Goal: Task Accomplishment & Management: Manage account settings

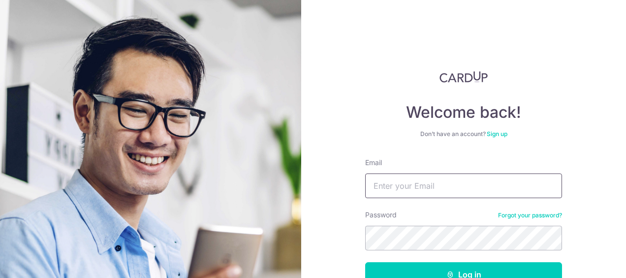
type input "[EMAIL_ADDRESS][DOMAIN_NAME]"
click at [365, 262] on button "Log in" at bounding box center [463, 274] width 197 height 25
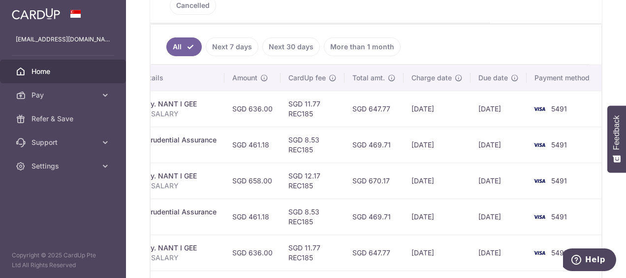
scroll to position [164, 0]
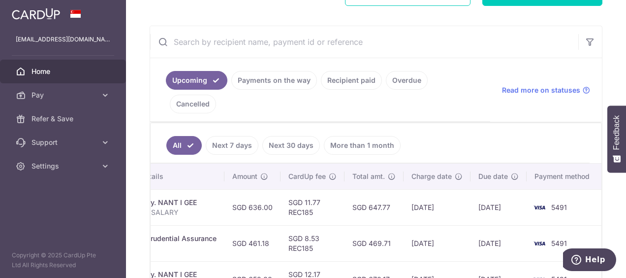
click at [190, 207] on p "NANT I GEE SALARY" at bounding box center [163, 212] width 106 height 10
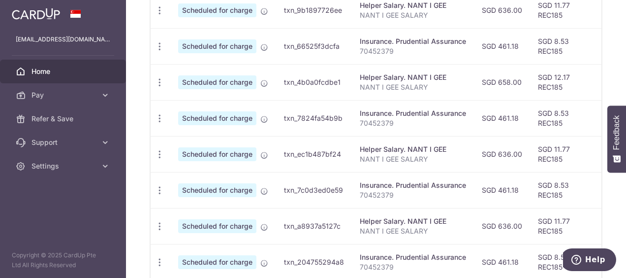
scroll to position [263, 0]
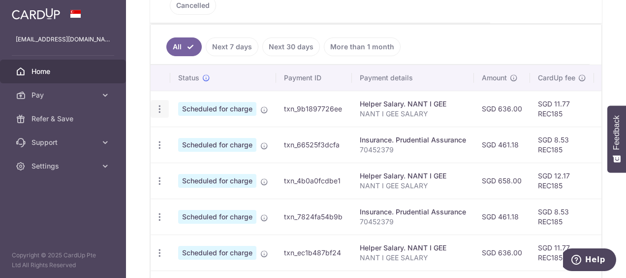
click at [157, 104] on icon "button" at bounding box center [160, 109] width 10 height 10
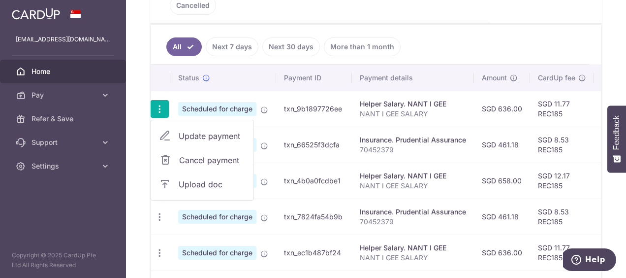
click at [203, 130] on span "Update payment" at bounding box center [212, 136] width 67 height 12
radio input "true"
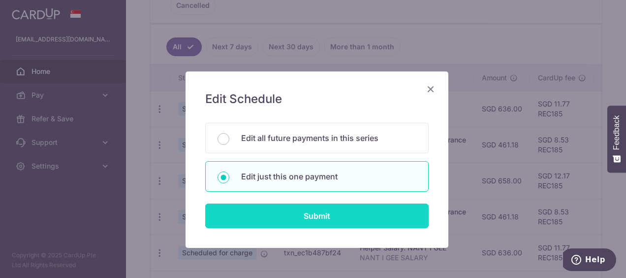
click at [312, 216] on input "Submit" at bounding box center [316, 215] width 223 height 25
radio input "true"
type input "636.00"
type input "[DATE]"
type input "NANT I GEE SALARY"
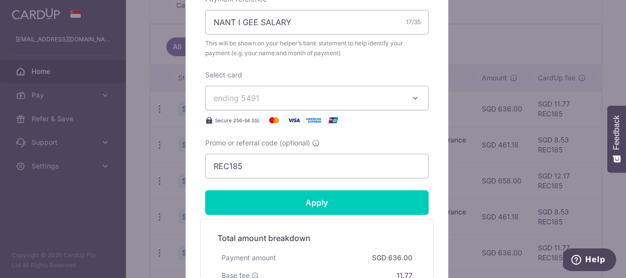
scroll to position [394, 0]
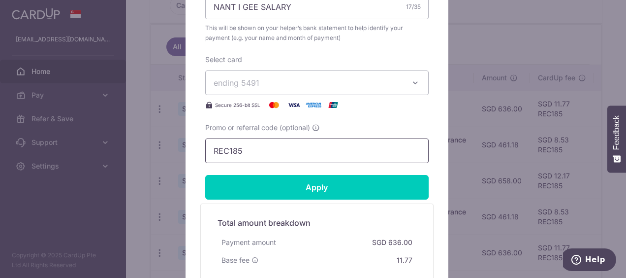
drag, startPoint x: 267, startPoint y: 154, endPoint x: 183, endPoint y: 144, distance: 84.8
click at [186, 144] on div "Edit payment By clicking apply, you will make changes to all payments to NANT I…" at bounding box center [317, 5] width 263 height 655
paste input "3HOME25R"
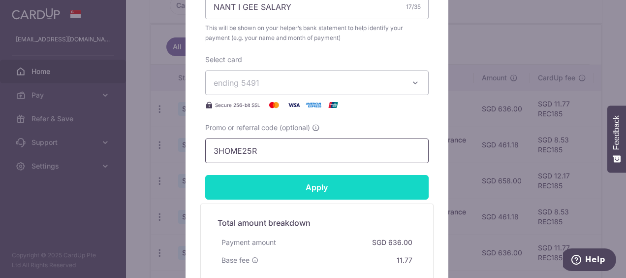
type input "3HOME25R"
click at [312, 185] on input "Apply" at bounding box center [316, 187] width 223 height 25
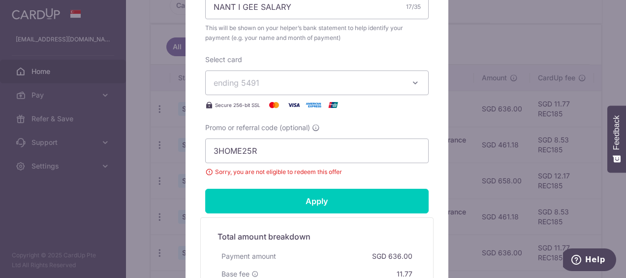
click at [205, 170] on span "Sorry, you are not eligible to redeem this offer" at bounding box center [316, 172] width 223 height 10
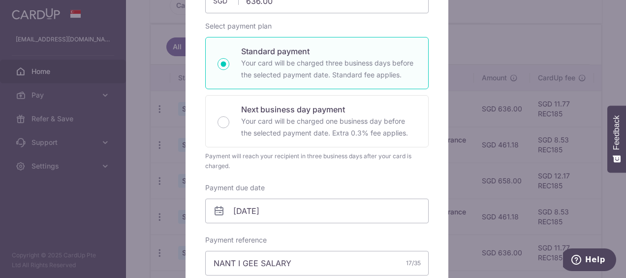
scroll to position [0, 0]
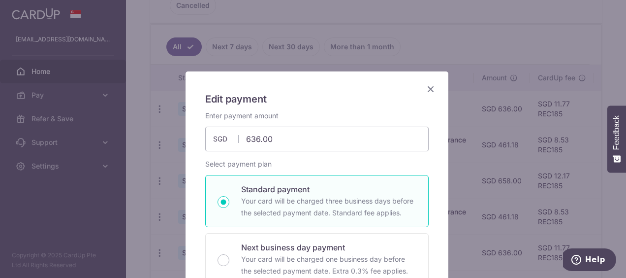
click at [427, 88] on icon "Close" at bounding box center [431, 89] width 12 height 12
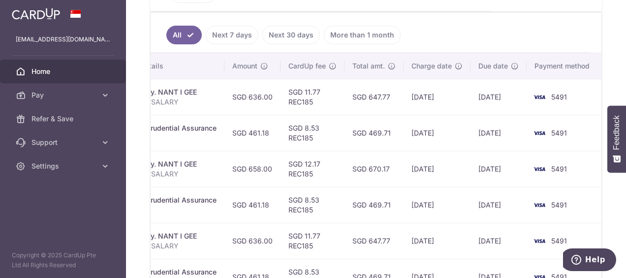
scroll to position [263, 0]
